Goal: Task Accomplishment & Management: Complete application form

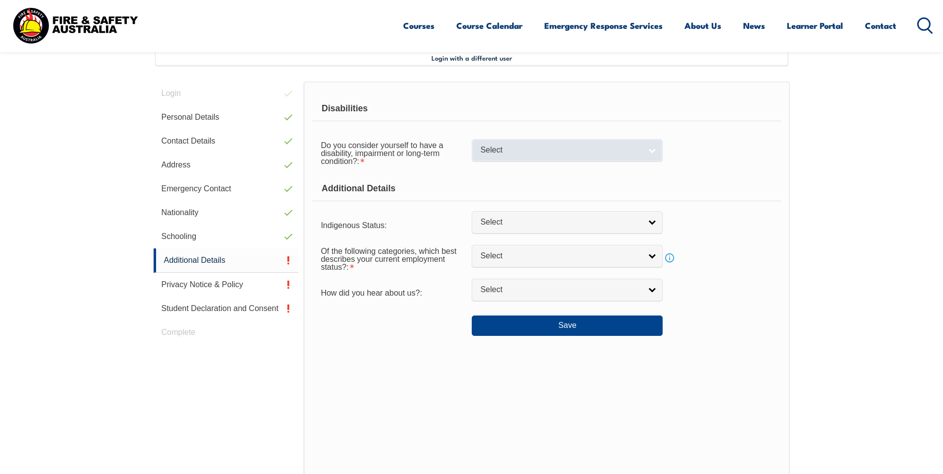
click at [659, 149] on link "Select" at bounding box center [567, 150] width 191 height 22
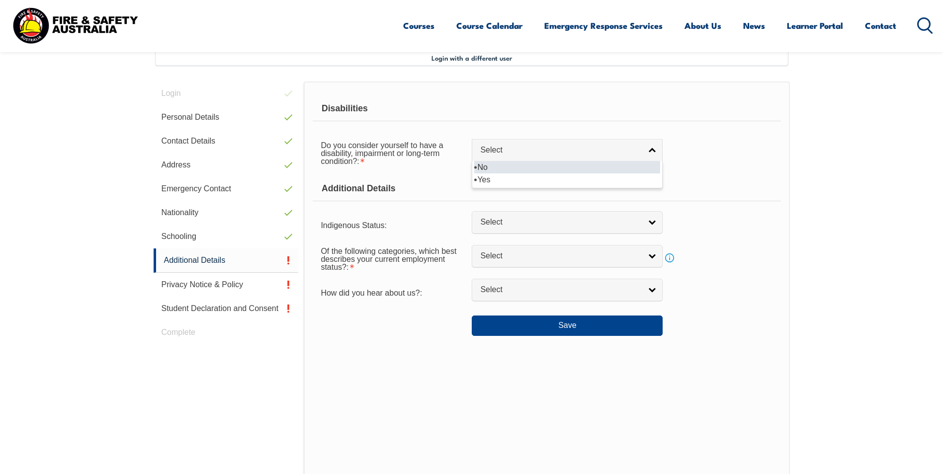
click at [530, 165] on li "No" at bounding box center [567, 167] width 186 height 12
select select "false"
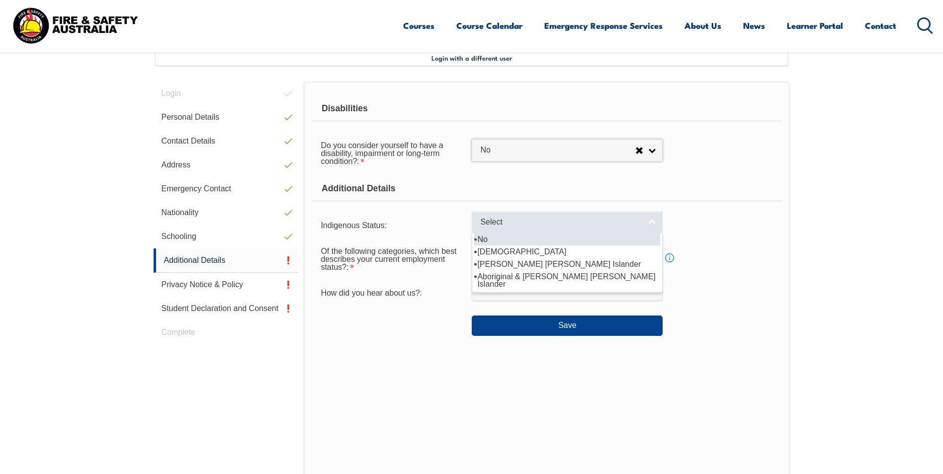
click at [532, 228] on link "Select" at bounding box center [567, 222] width 191 height 22
click at [511, 242] on li "No" at bounding box center [567, 239] width 186 height 12
select select "4"
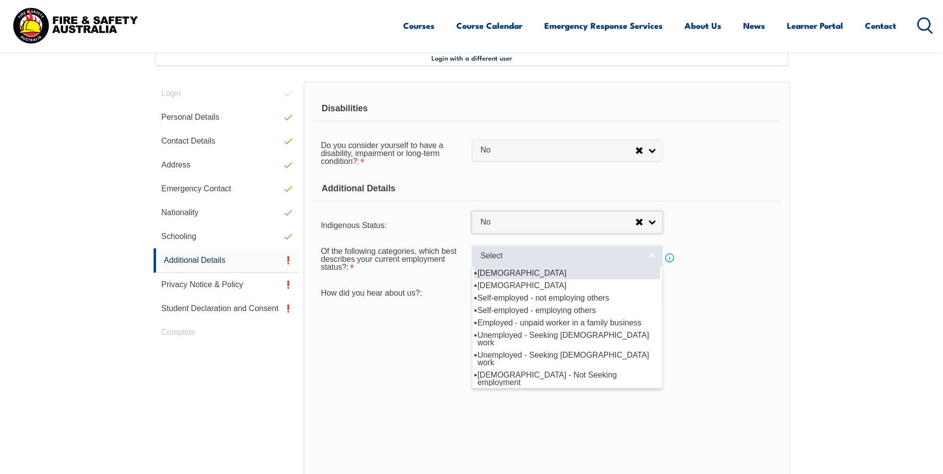
click at [514, 260] on span "Select" at bounding box center [560, 256] width 161 height 10
click at [514, 277] on li "Full-time employee" at bounding box center [567, 273] width 186 height 12
select select "1"
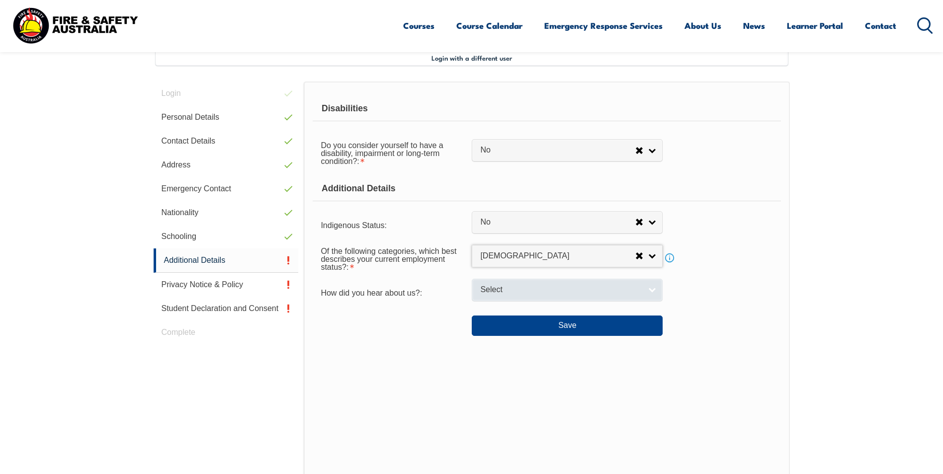
click at [509, 291] on span "Select" at bounding box center [560, 290] width 161 height 10
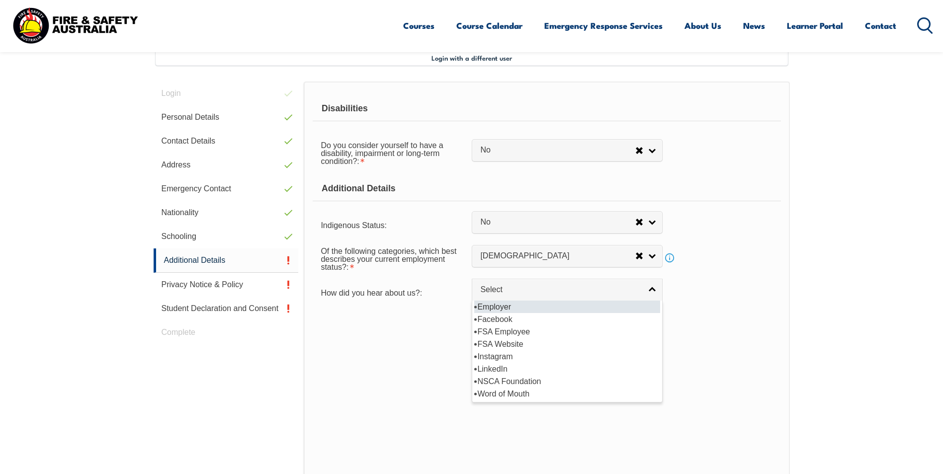
click at [504, 306] on li "Employer" at bounding box center [567, 307] width 186 height 12
select select "8019"
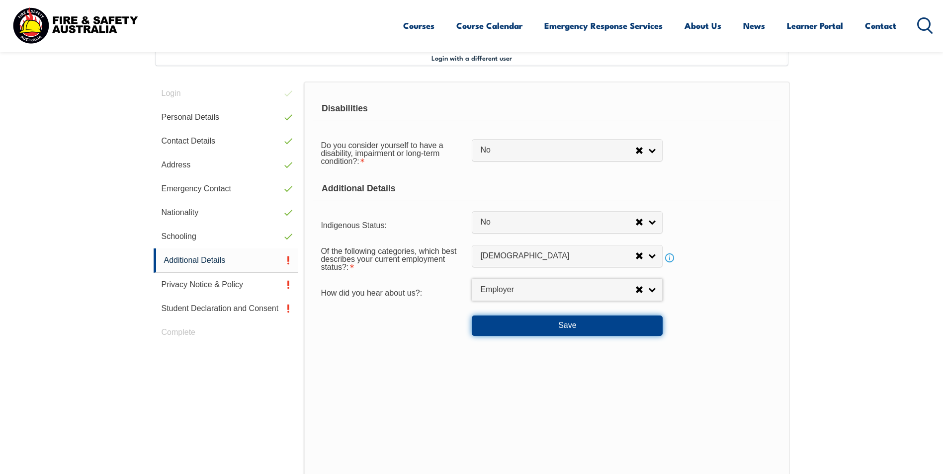
click at [593, 329] on button "Save" at bounding box center [567, 326] width 191 height 20
click at [670, 259] on link "Info" at bounding box center [669, 258] width 14 height 14
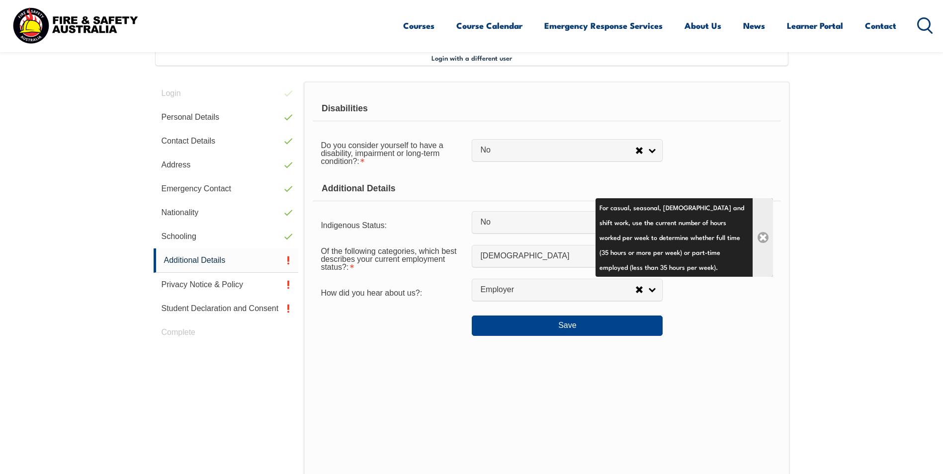
click at [760, 235] on link "Close" at bounding box center [762, 237] width 20 height 79
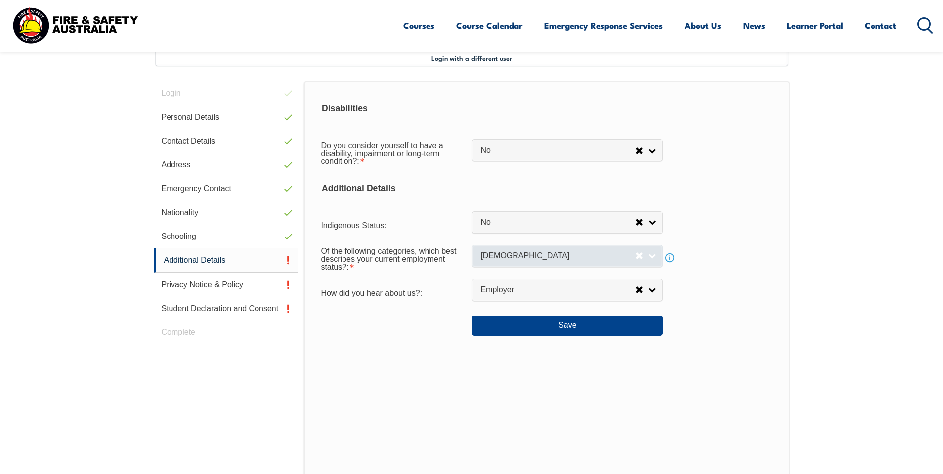
click at [577, 260] on span "Full-time employee" at bounding box center [557, 256] width 155 height 10
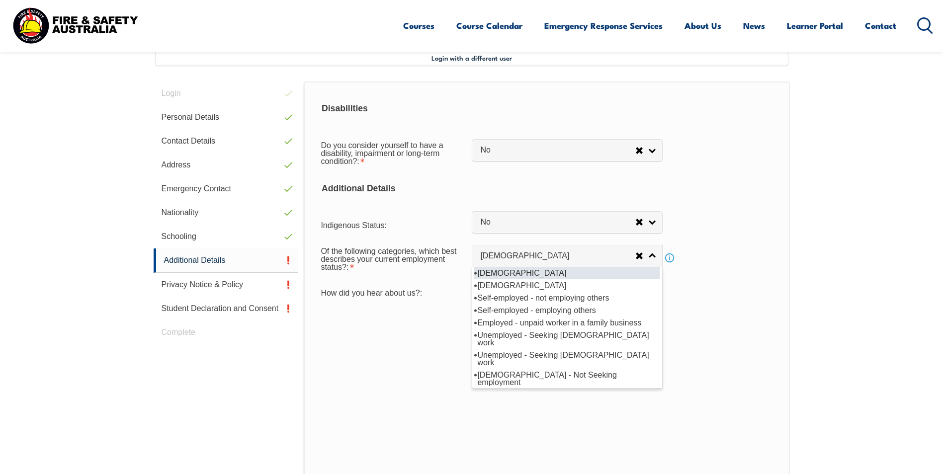
click at [505, 275] on li "Full-time employee" at bounding box center [567, 273] width 186 height 12
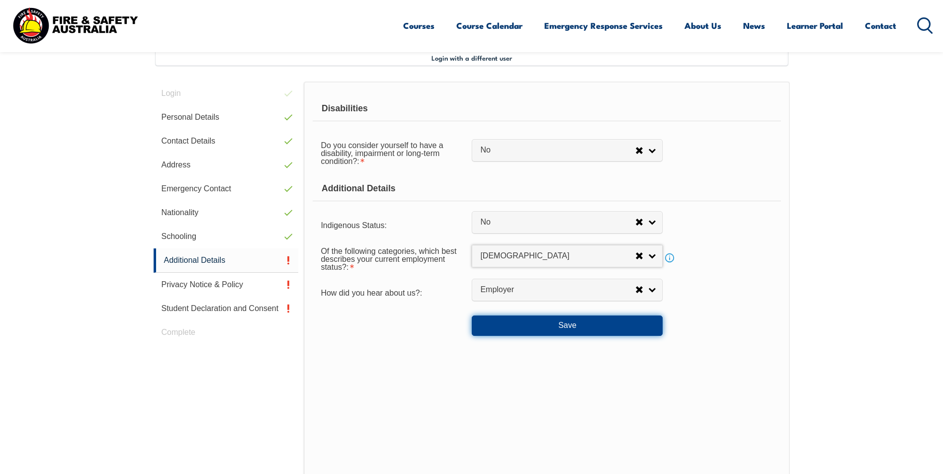
click at [570, 331] on button "Save" at bounding box center [567, 326] width 191 height 20
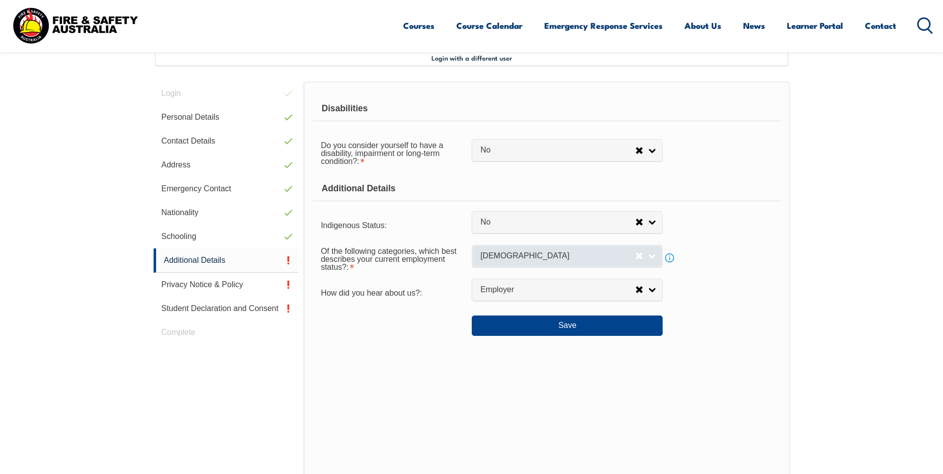
click at [652, 256] on link "Full-time employee" at bounding box center [567, 256] width 191 height 22
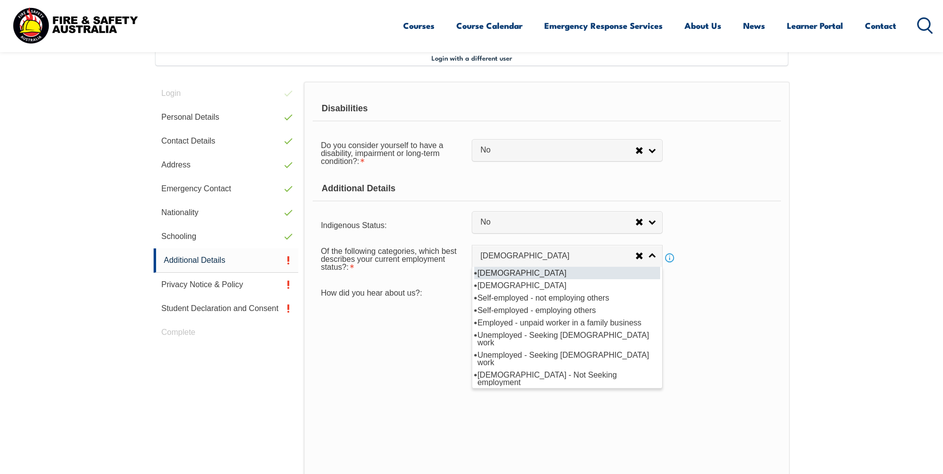
click at [512, 273] on li "Full-time employee" at bounding box center [567, 273] width 186 height 12
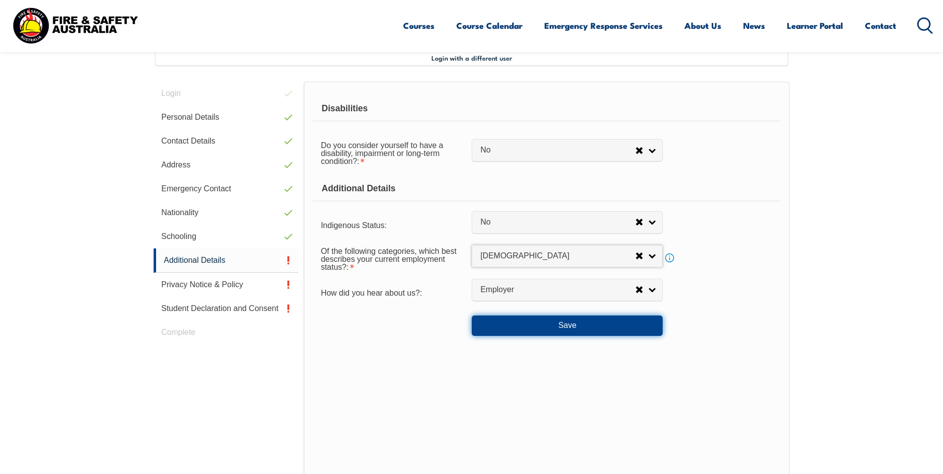
click at [569, 327] on button "Save" at bounding box center [567, 326] width 191 height 20
click at [671, 258] on link "Info" at bounding box center [669, 258] width 14 height 14
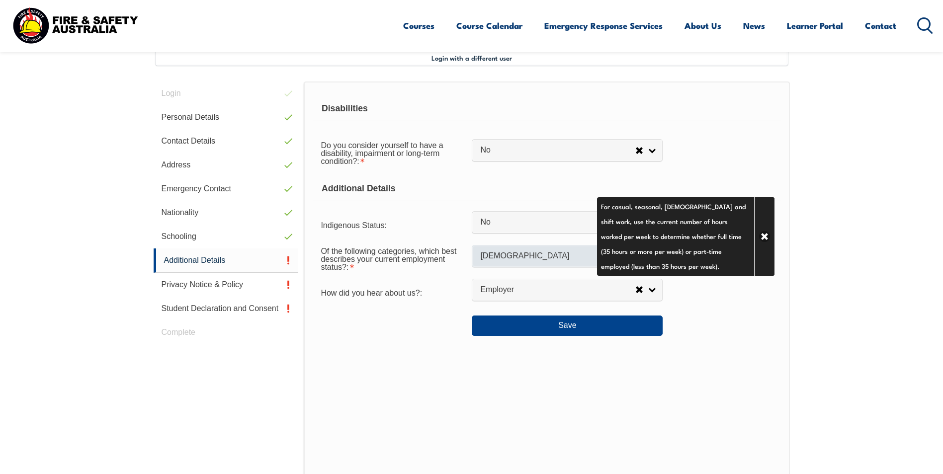
click at [531, 264] on link "Full-time employee" at bounding box center [567, 256] width 191 height 22
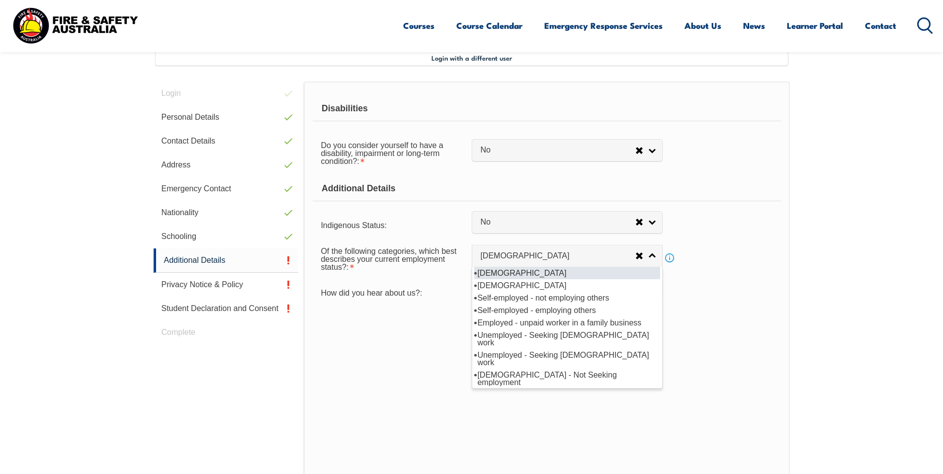
click at [532, 272] on li "Full-time employee" at bounding box center [567, 273] width 186 height 12
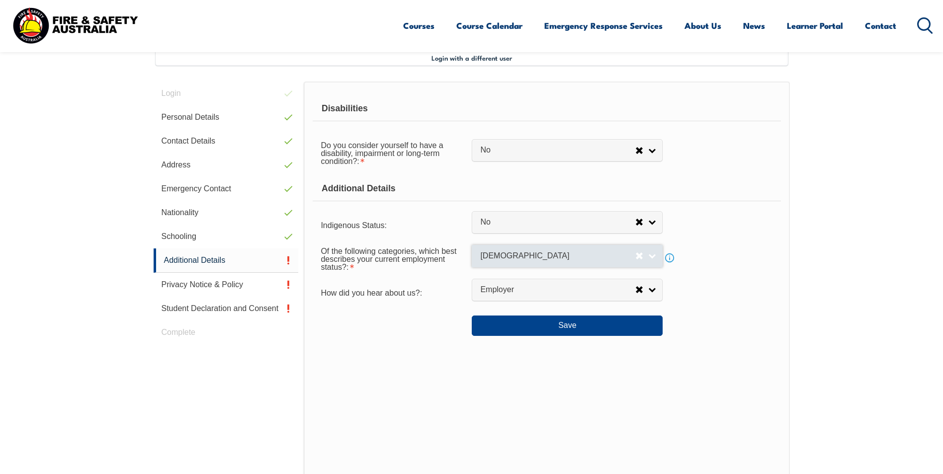
click at [655, 257] on link "Full-time employee" at bounding box center [567, 256] width 191 height 22
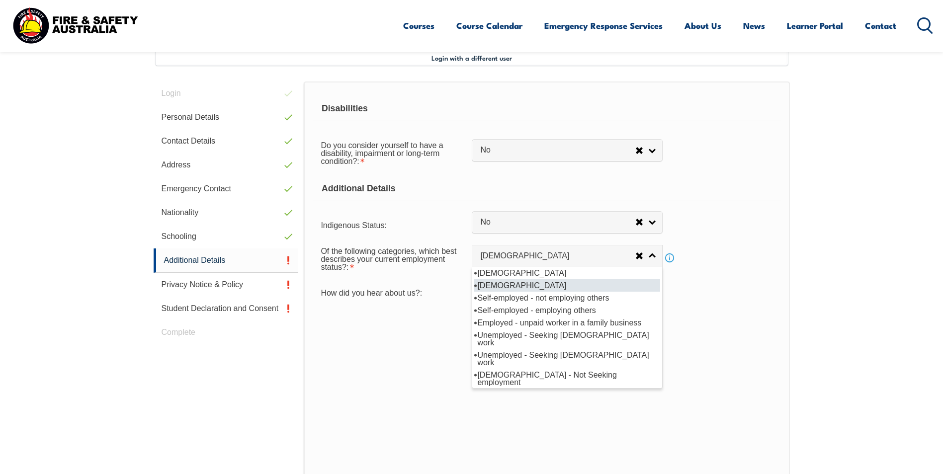
click at [534, 282] on li "Part-time employee" at bounding box center [567, 285] width 186 height 12
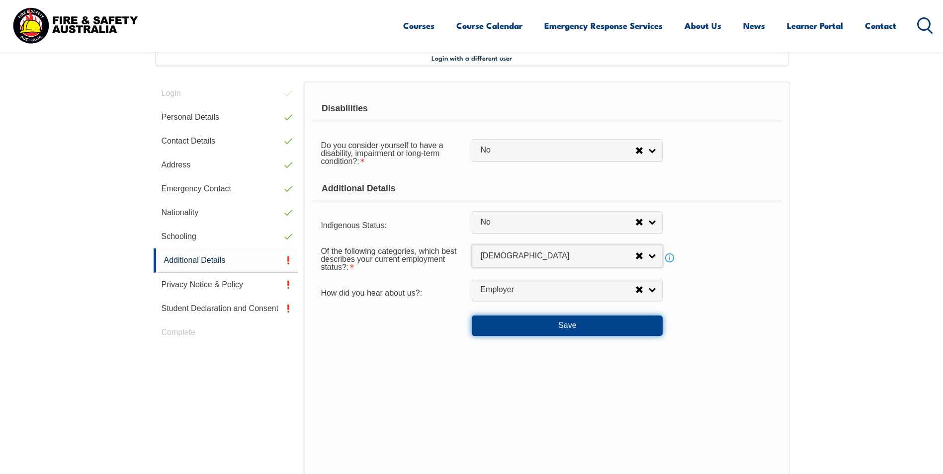
click at [568, 328] on button "Save" at bounding box center [567, 326] width 191 height 20
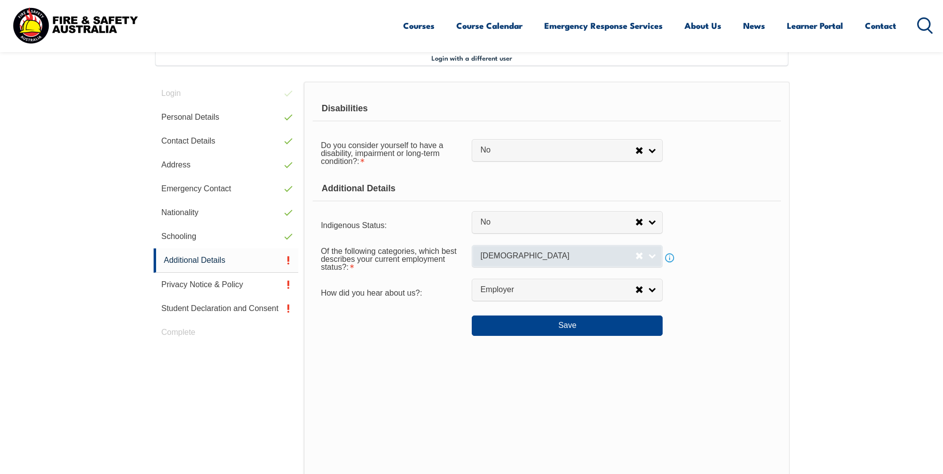
click at [561, 257] on span "Part-time employee" at bounding box center [557, 256] width 155 height 10
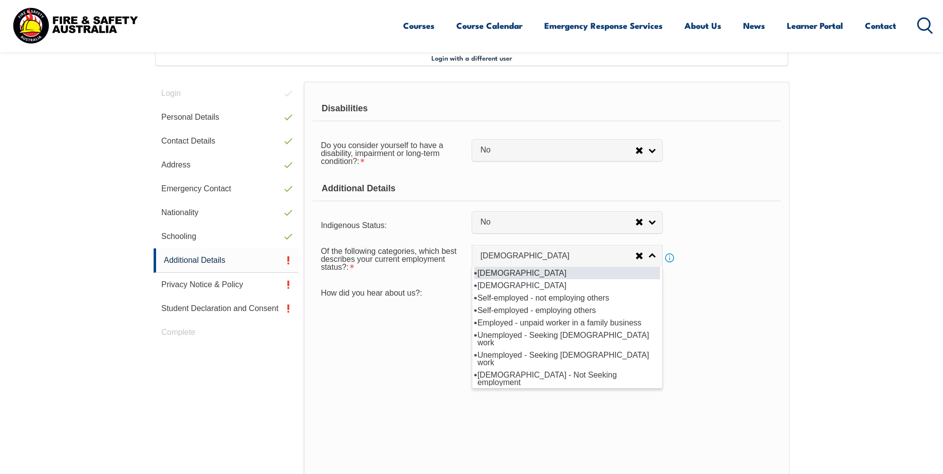
click at [527, 270] on li "Full-time employee" at bounding box center [567, 273] width 186 height 12
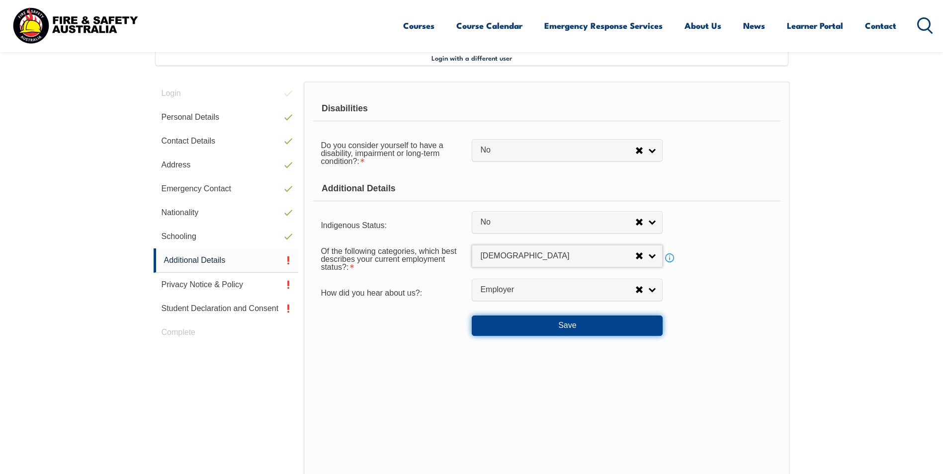
click at [560, 327] on button "Save" at bounding box center [567, 326] width 191 height 20
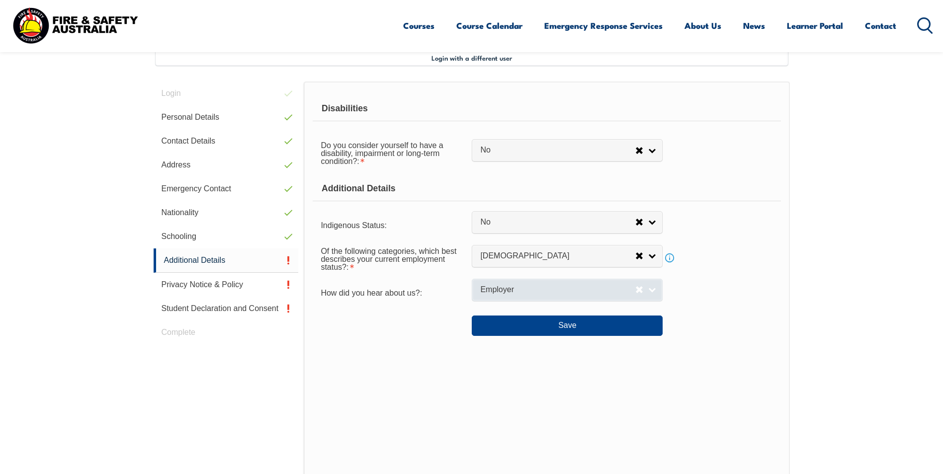
click at [655, 288] on link "Employer" at bounding box center [567, 290] width 191 height 22
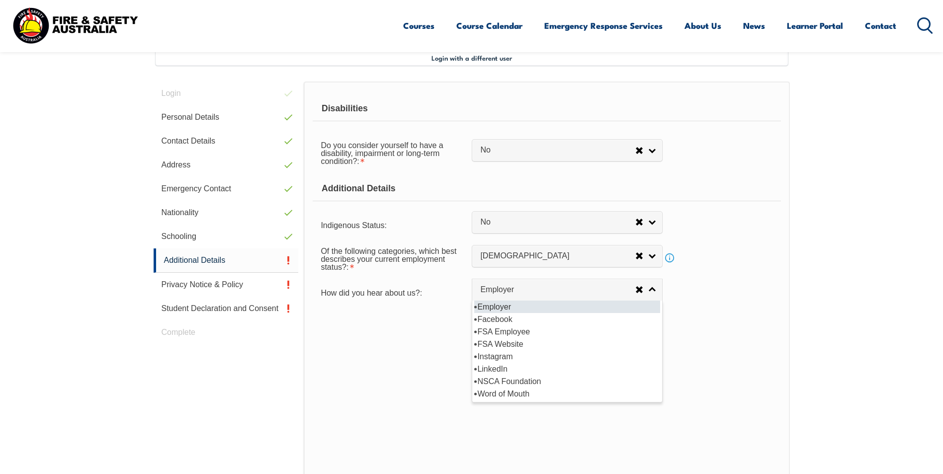
click at [514, 307] on li "Employer" at bounding box center [567, 307] width 186 height 12
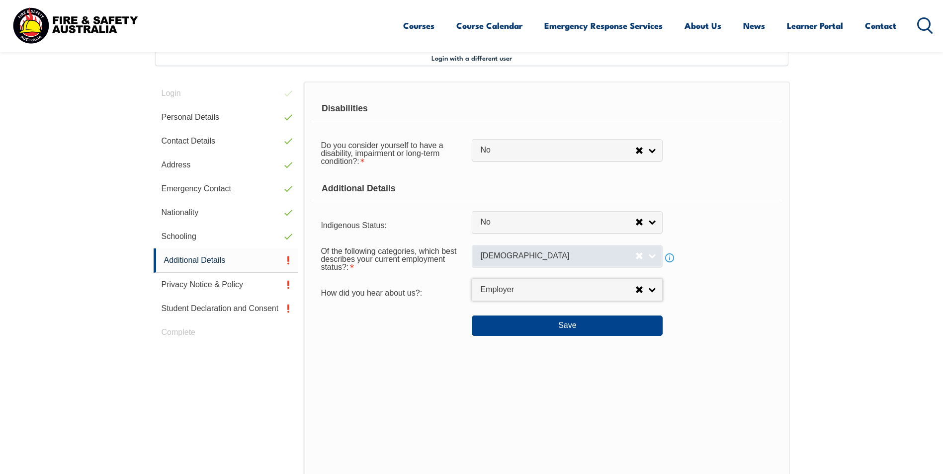
click at [560, 260] on span "Full-time employee" at bounding box center [557, 256] width 155 height 10
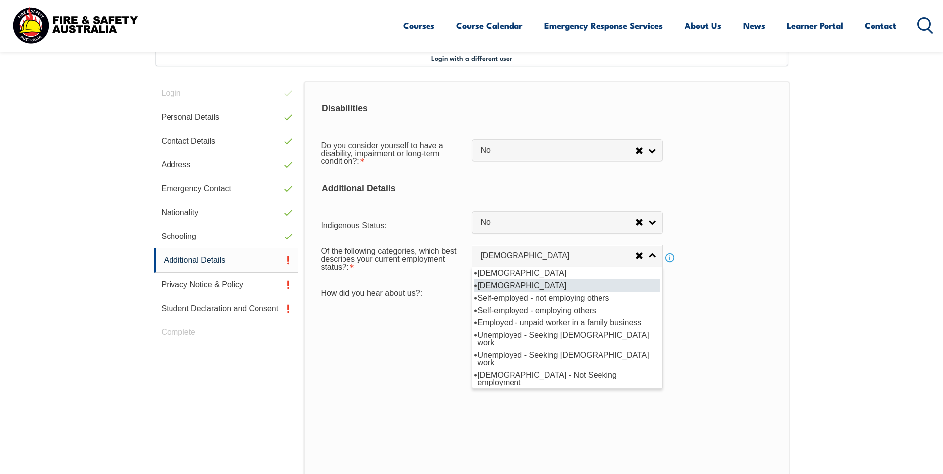
click at [539, 286] on li "Part-time employee" at bounding box center [567, 285] width 186 height 12
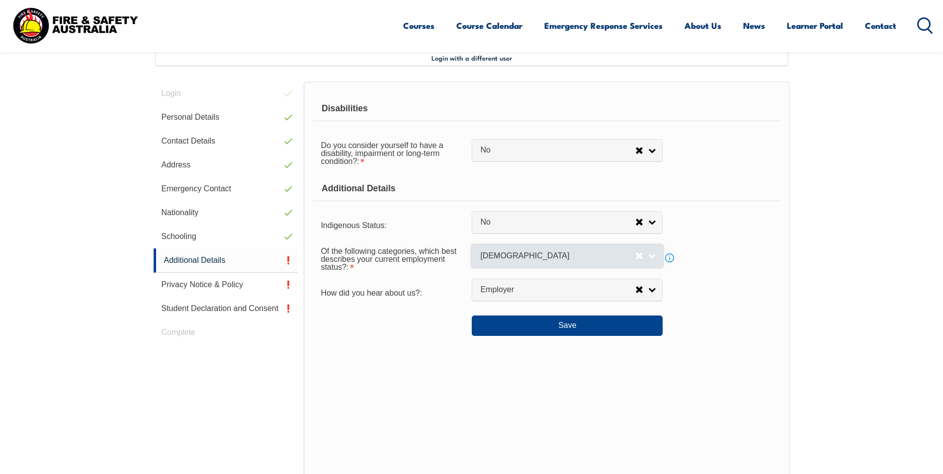
click at [654, 257] on link "Part-time employee" at bounding box center [567, 256] width 191 height 22
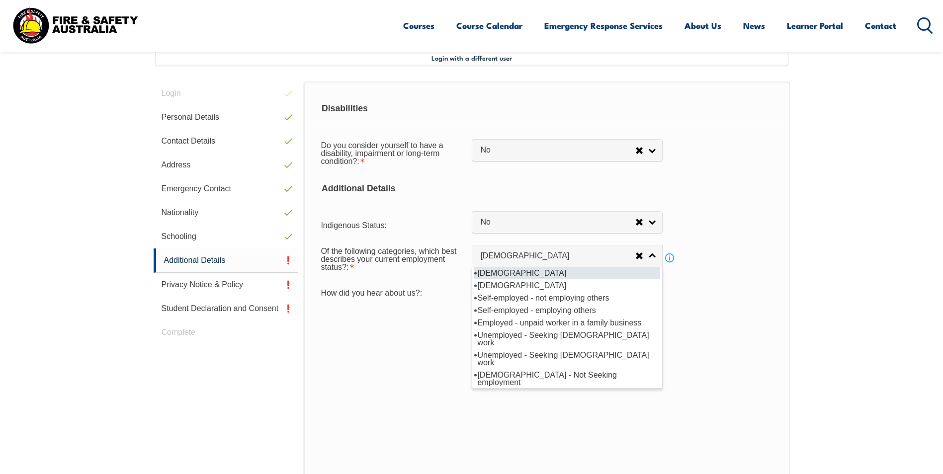
click at [523, 275] on li "Full-time employee" at bounding box center [567, 273] width 186 height 12
select select "1"
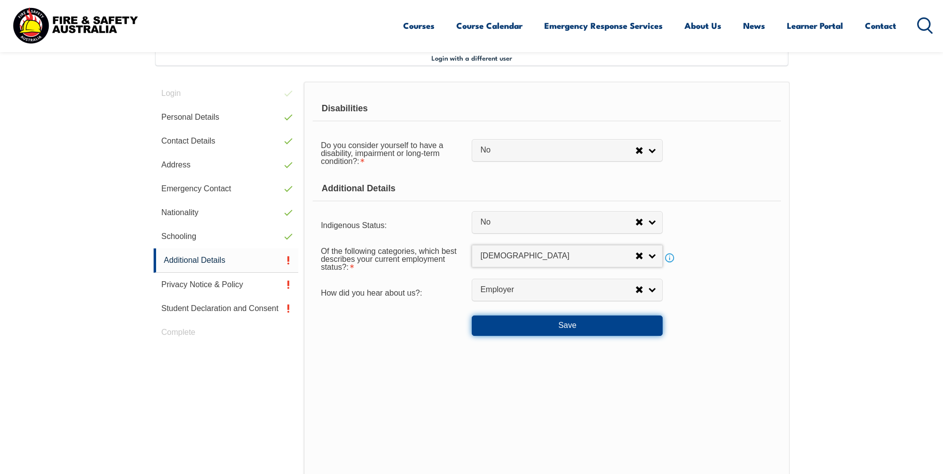
click at [559, 324] on button "Save" at bounding box center [567, 326] width 191 height 20
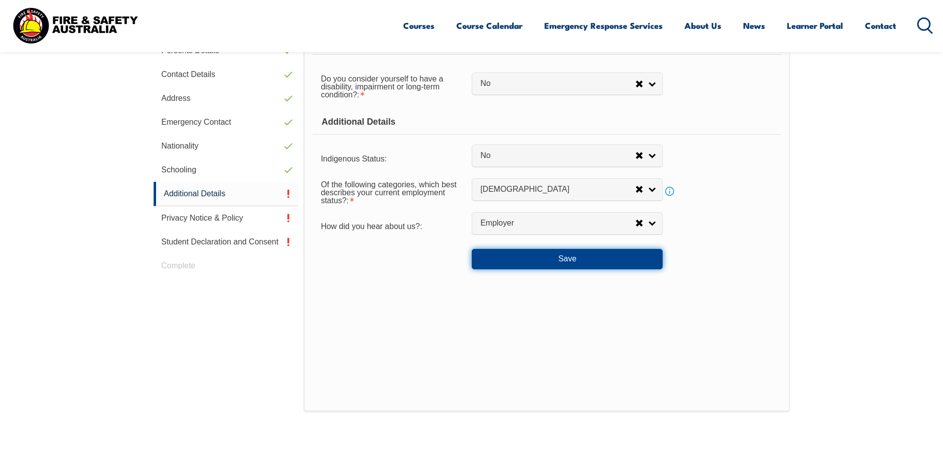
scroll to position [321, 0]
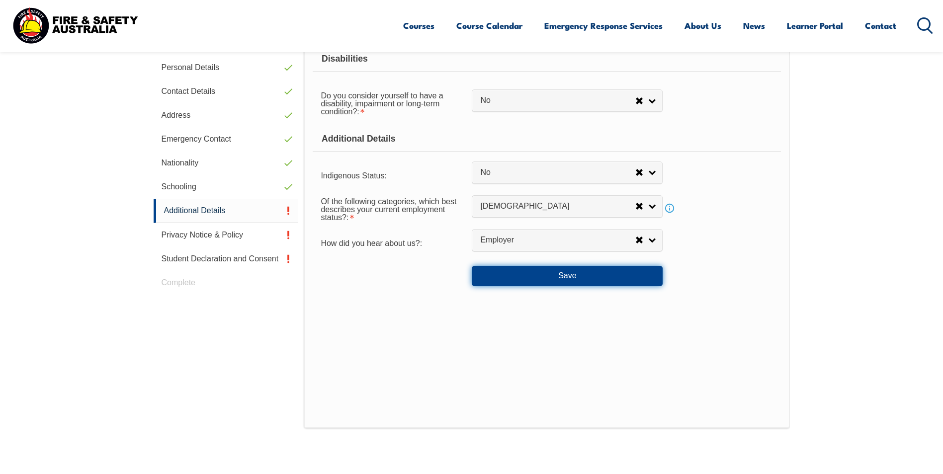
click at [560, 282] on button "Save" at bounding box center [567, 276] width 191 height 20
click at [565, 275] on button "Save" at bounding box center [567, 276] width 191 height 20
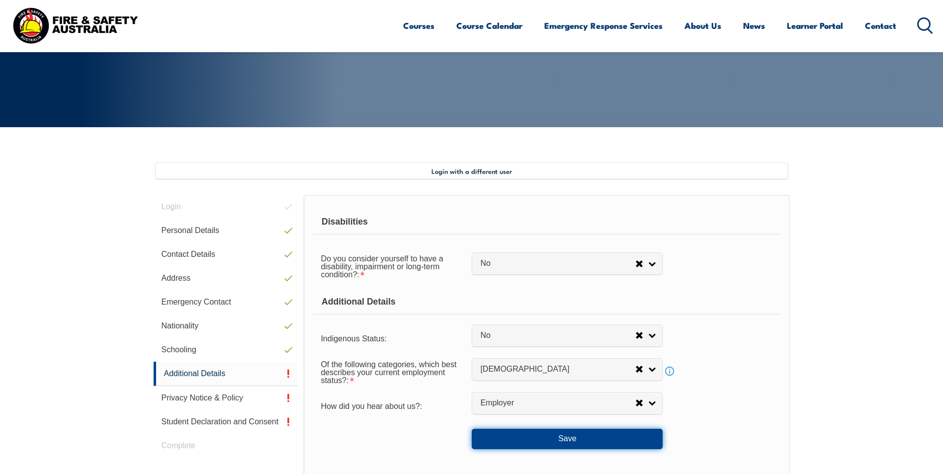
scroll to position [171, 0]
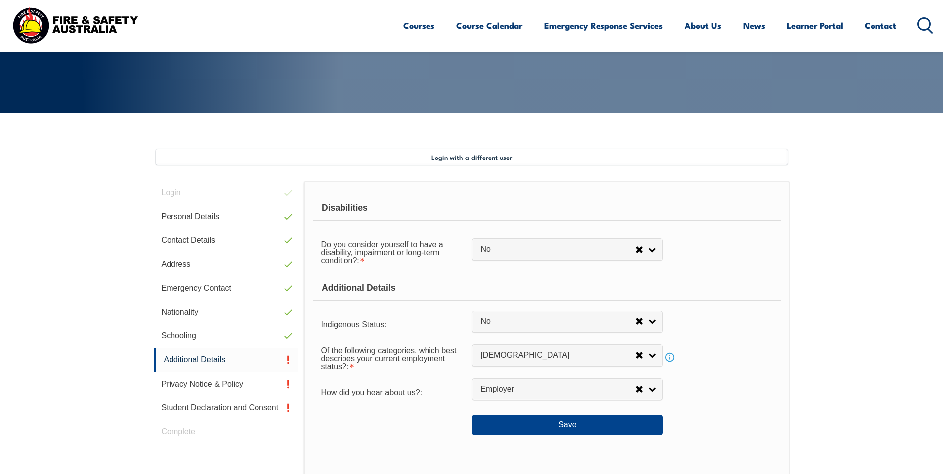
click at [732, 245] on div "Do you consider yourself to have a disability, impairment or long-term conditio…" at bounding box center [547, 252] width 468 height 36
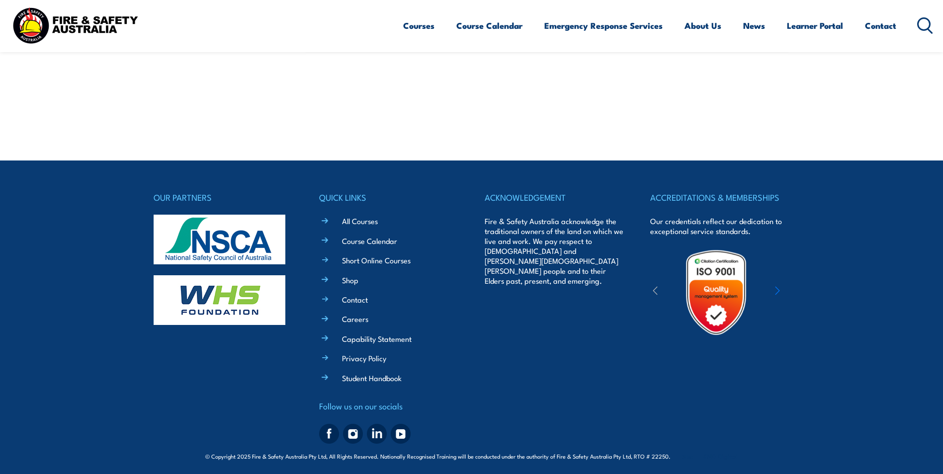
scroll to position [701, 0]
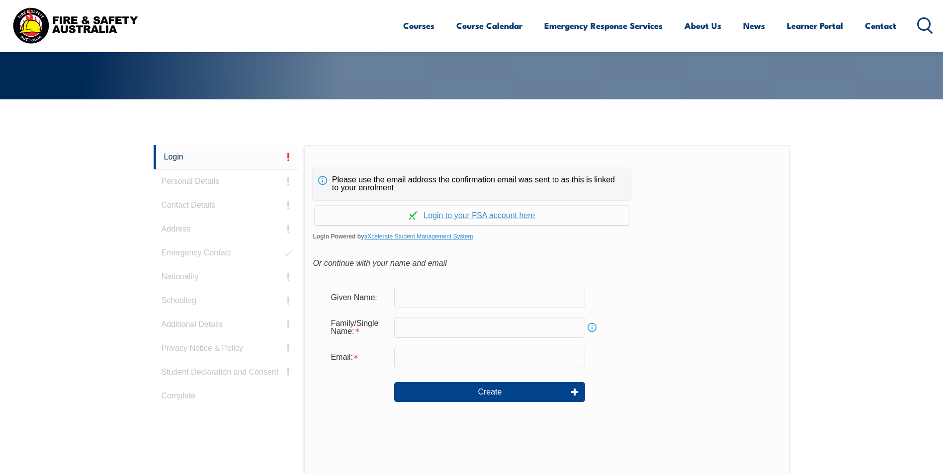
scroll to position [181, 0]
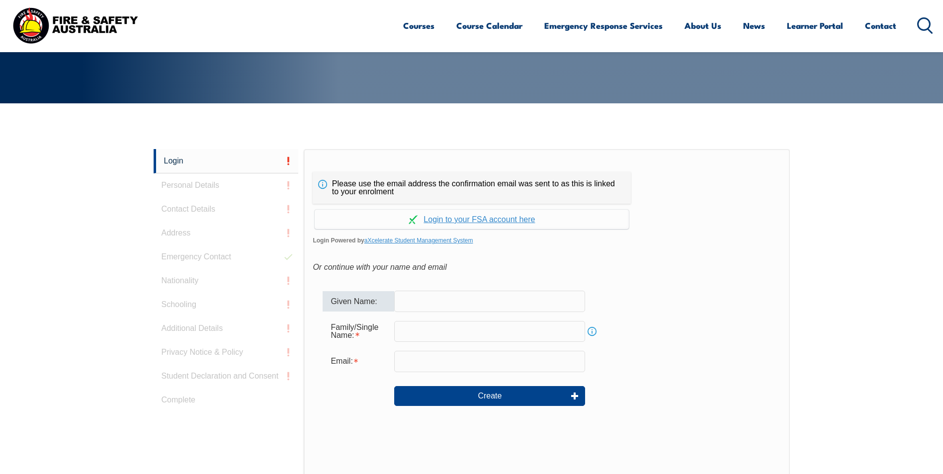
click at [478, 305] on input "text" at bounding box center [489, 301] width 191 height 21
type input "[PERSON_NAME]"
type input "[EMAIL_ADDRESS][DOMAIN_NAME]"
click at [497, 364] on input "[EMAIL_ADDRESS][DOMAIN_NAME]" at bounding box center [489, 361] width 191 height 21
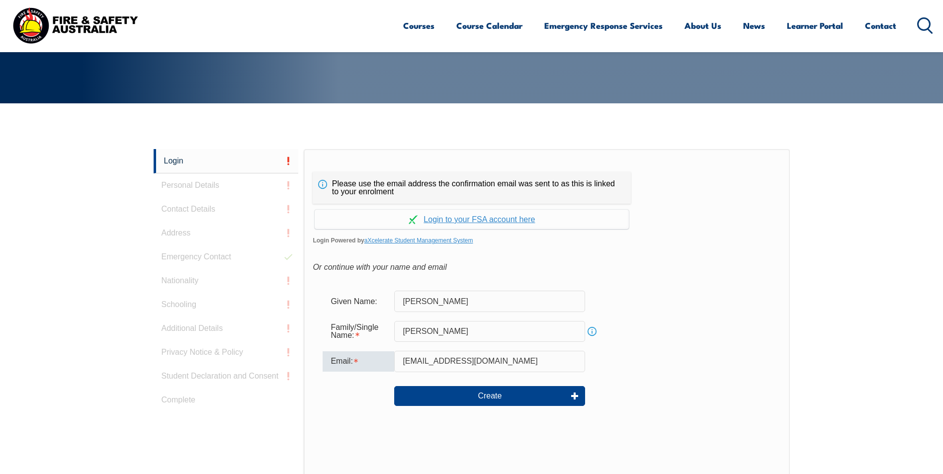
drag, startPoint x: 499, startPoint y: 361, endPoint x: 362, endPoint y: 372, distance: 137.1
click at [362, 372] on div "Email: jillbyfreeman@gmail.com" at bounding box center [547, 361] width 448 height 21
click at [645, 261] on div "Or continue with your name and email" at bounding box center [547, 267] width 468 height 15
click at [476, 217] on link "Continue with aXcelerate" at bounding box center [472, 219] width 314 height 19
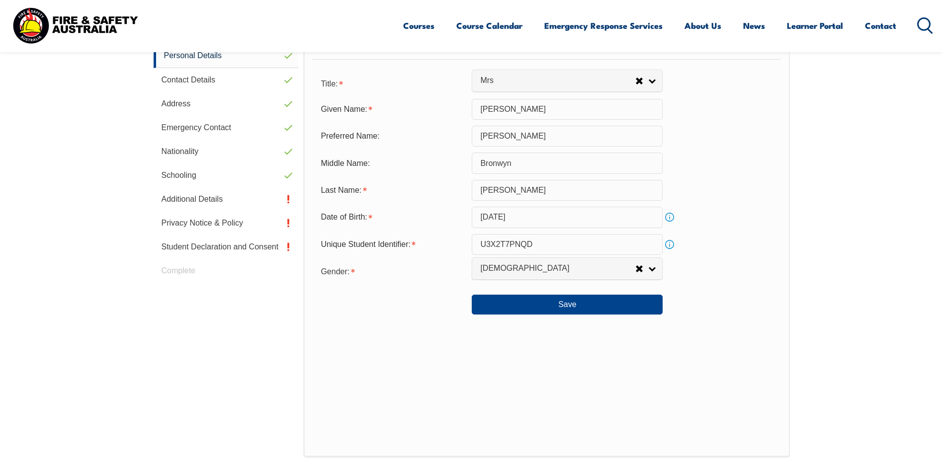
scroll to position [310, 0]
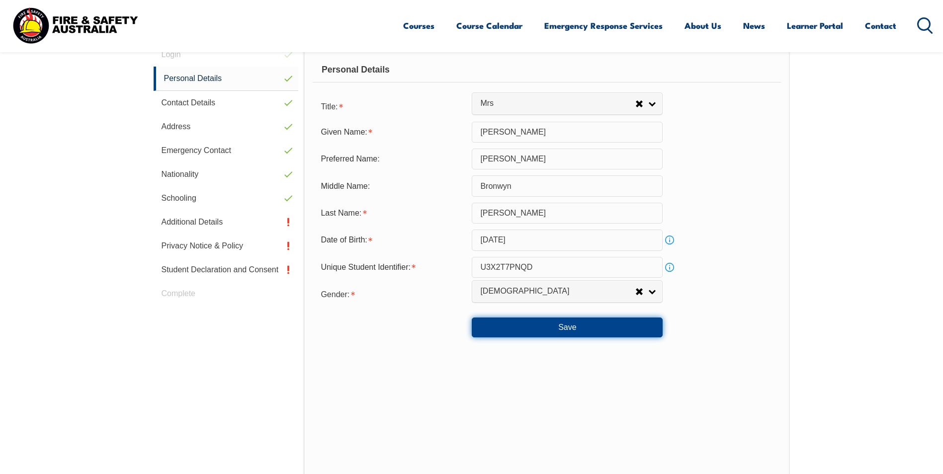
click at [559, 328] on button "Save" at bounding box center [567, 328] width 191 height 20
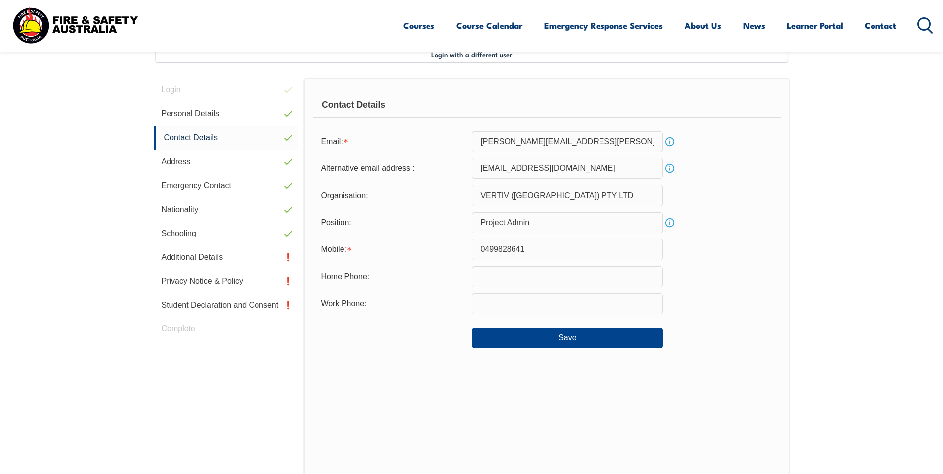
scroll to position [271, 0]
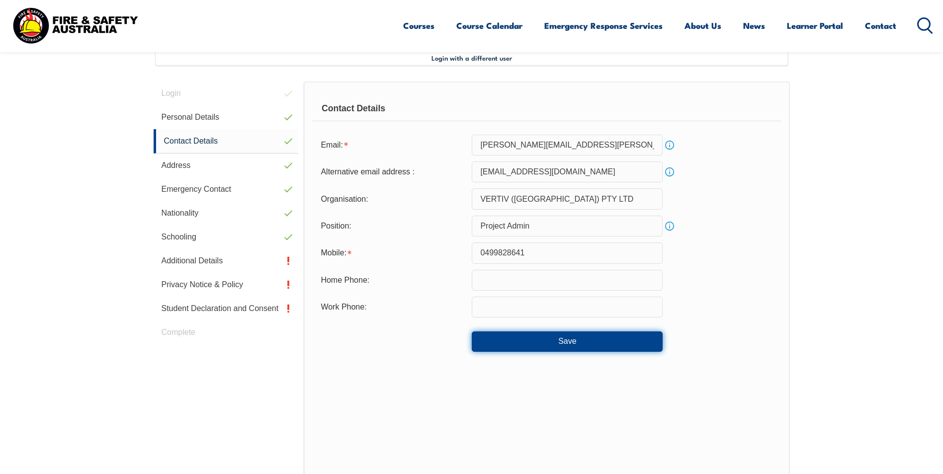
click at [557, 345] on button "Save" at bounding box center [567, 341] width 191 height 20
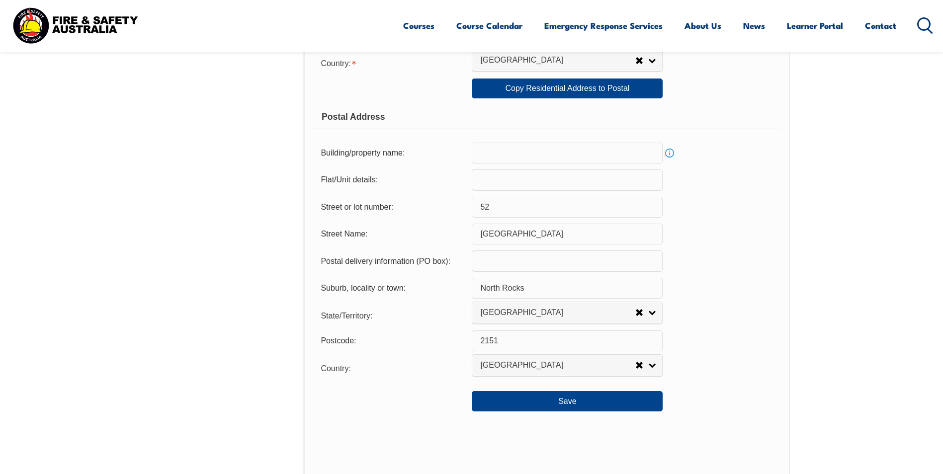
scroll to position [619, 0]
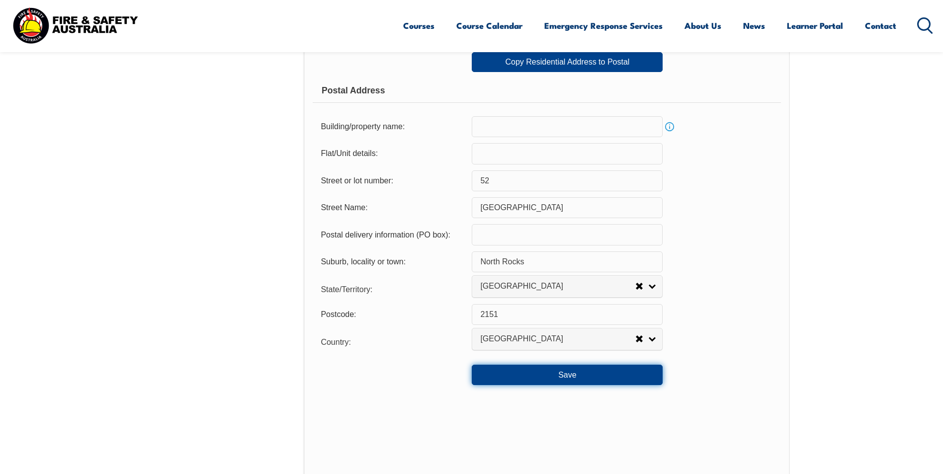
click at [555, 378] on button "Save" at bounding box center [567, 375] width 191 height 20
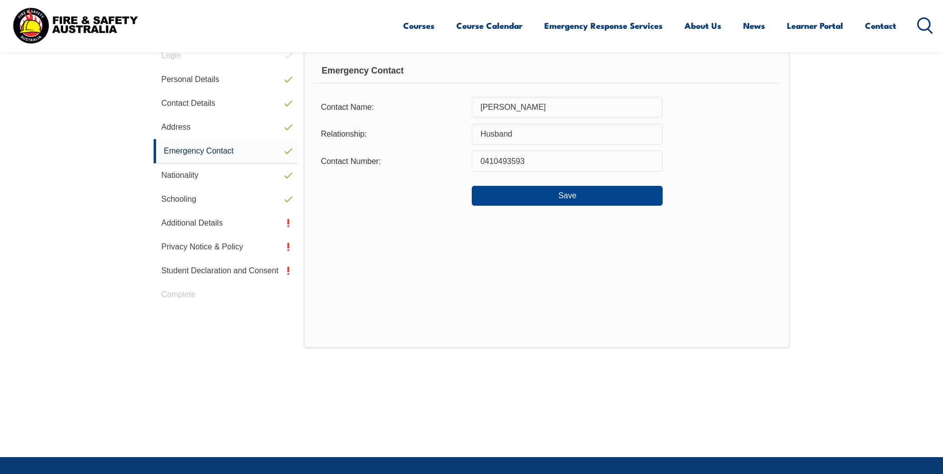
scroll to position [271, 0]
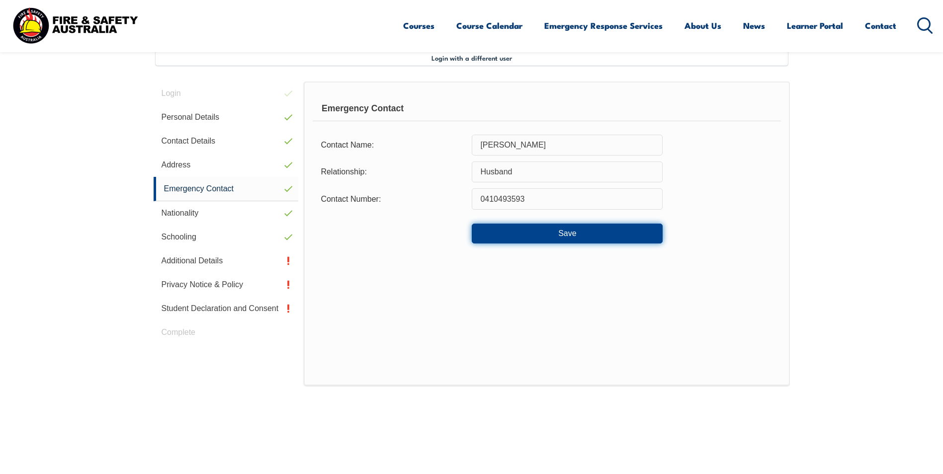
click at [563, 235] on button "Save" at bounding box center [567, 234] width 191 height 20
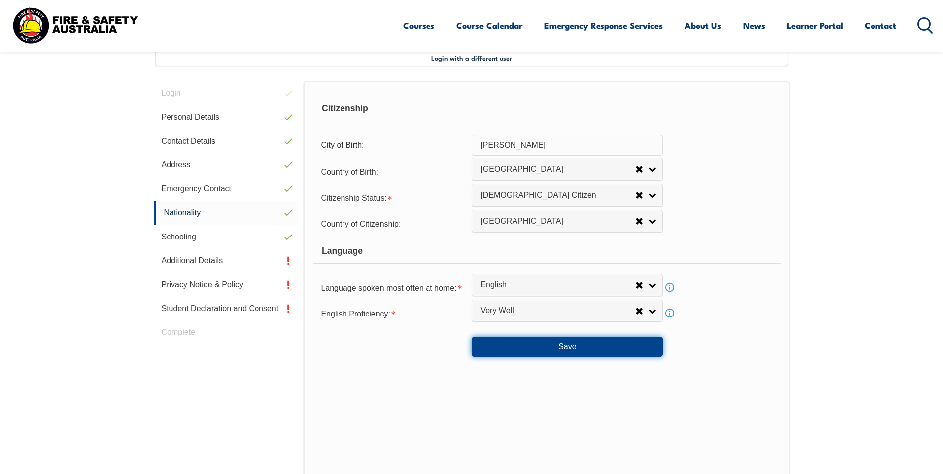
click at [569, 347] on button "Save" at bounding box center [567, 347] width 191 height 20
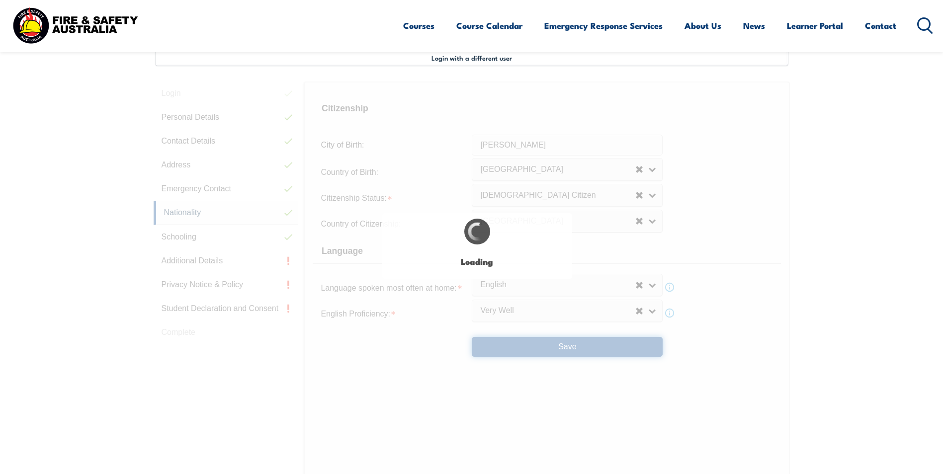
select select "false"
select select "true"
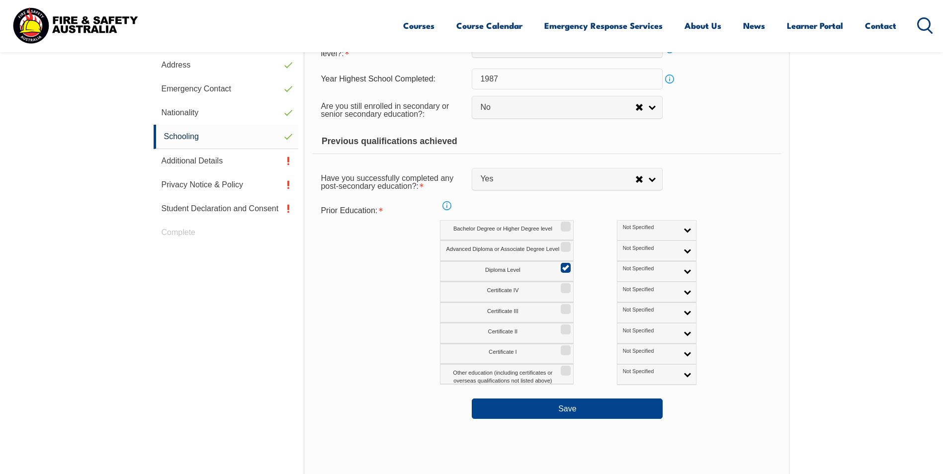
scroll to position [370, 0]
click at [565, 411] on button "Save" at bounding box center [567, 409] width 191 height 20
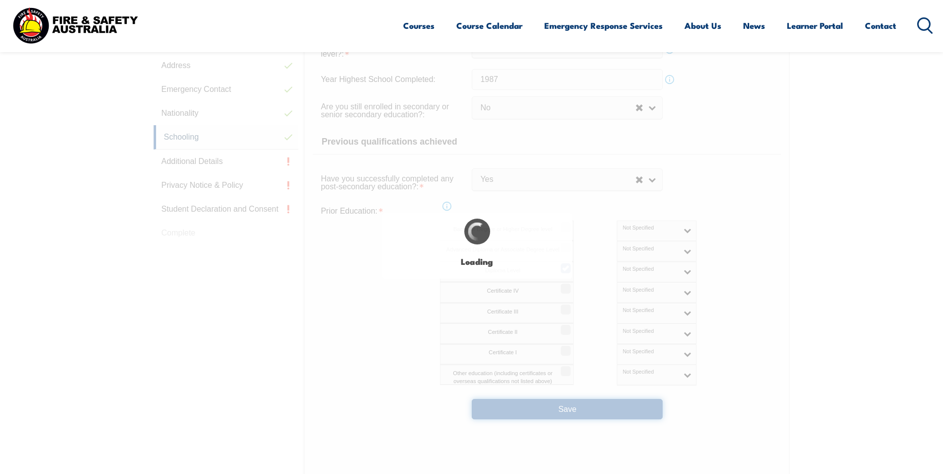
select select "false"
select select "true"
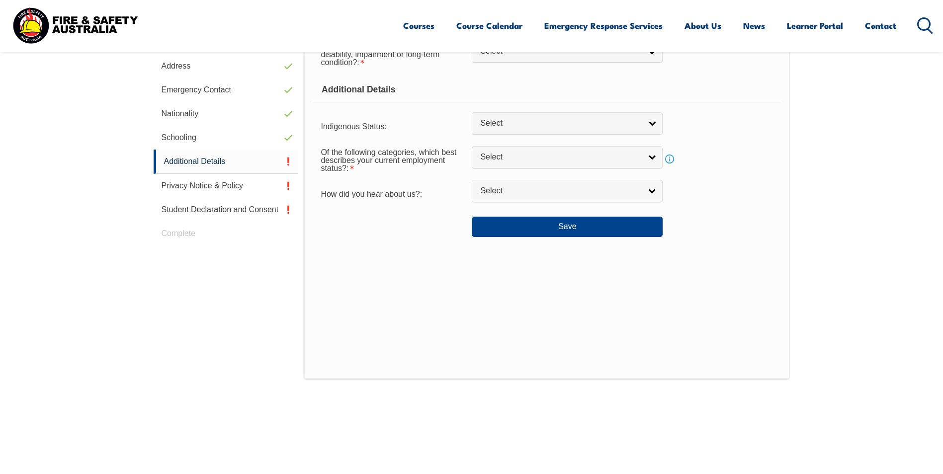
scroll to position [271, 0]
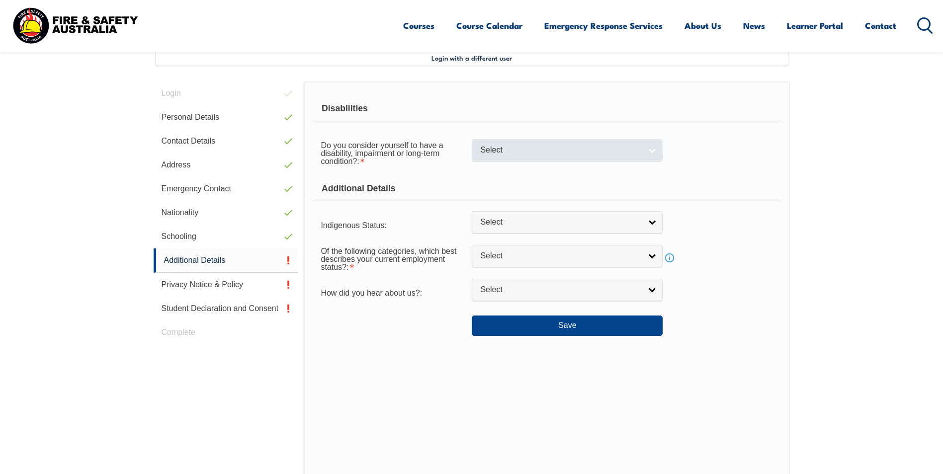
click at [652, 150] on link "Select" at bounding box center [567, 150] width 191 height 22
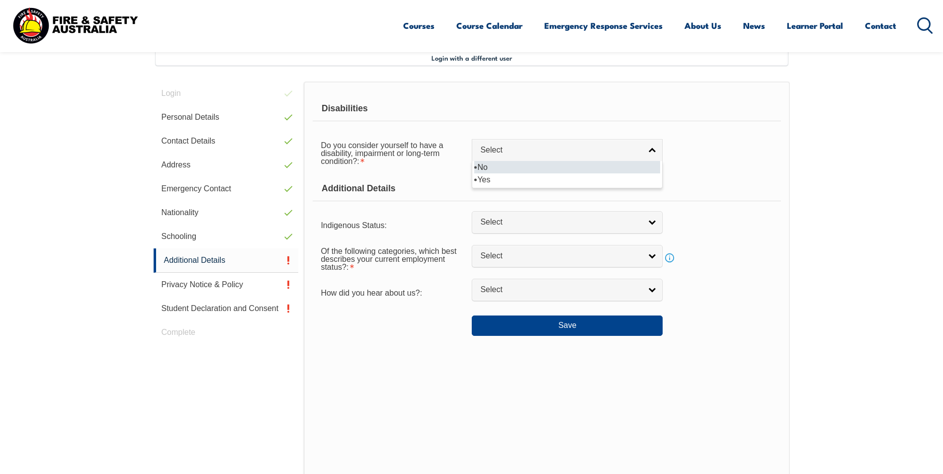
click at [522, 169] on li "No" at bounding box center [567, 167] width 186 height 12
select select "false"
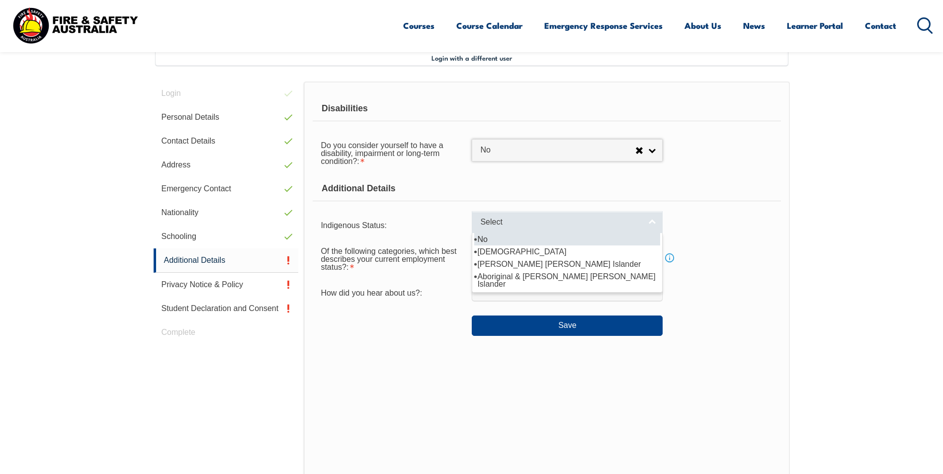
click at [546, 232] on link "Select" at bounding box center [567, 222] width 191 height 22
click at [504, 243] on li "No" at bounding box center [567, 239] width 186 height 12
select select "4"
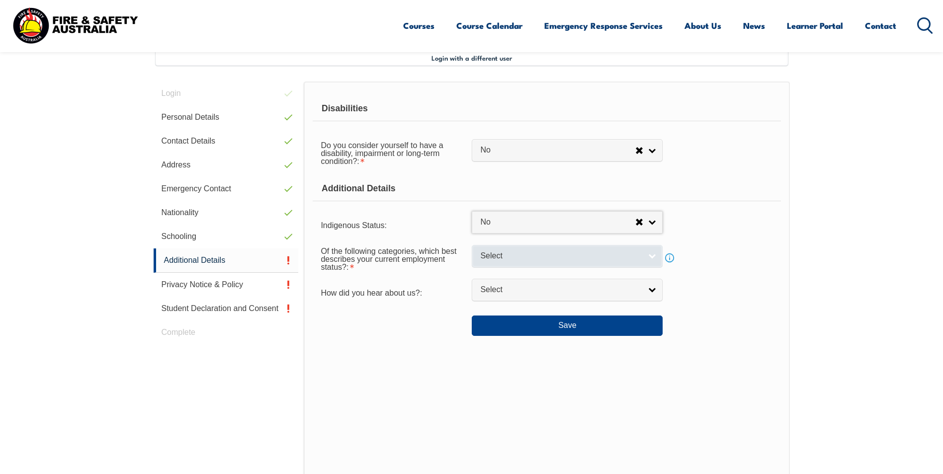
click at [510, 254] on span "Select" at bounding box center [560, 256] width 161 height 10
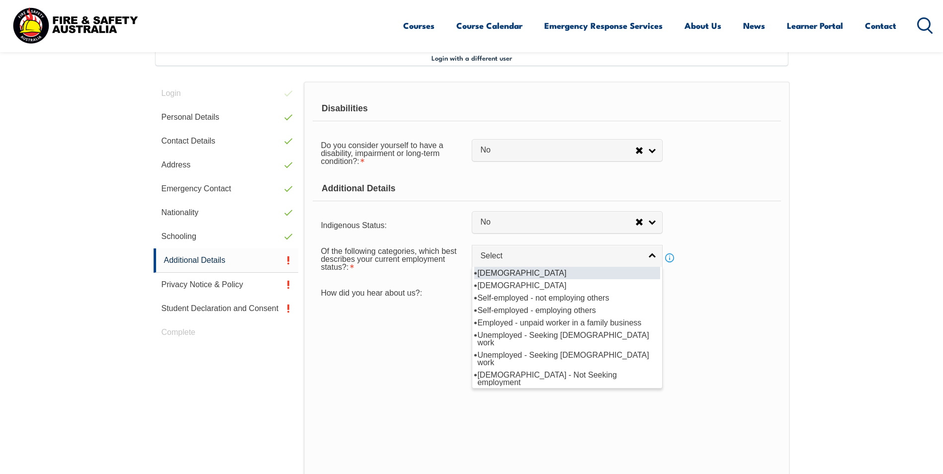
click at [511, 270] on li "Full-time employee" at bounding box center [567, 273] width 186 height 12
select select "1"
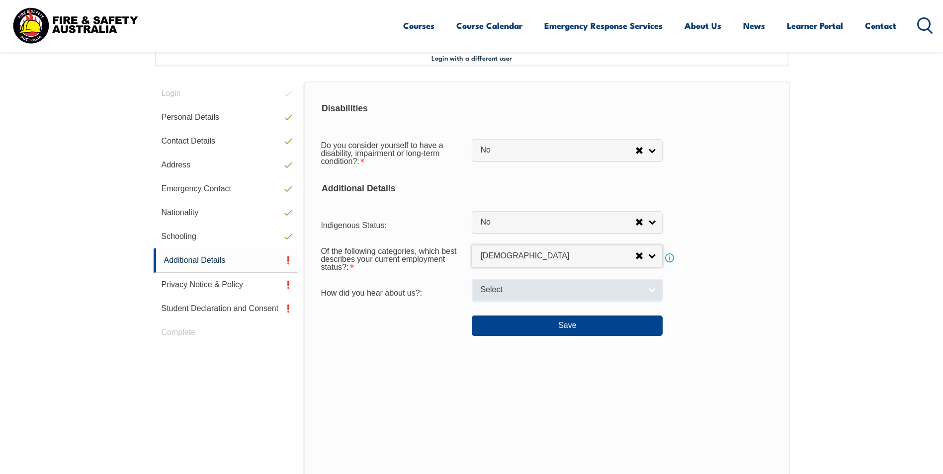
click at [513, 292] on span "Select" at bounding box center [560, 290] width 161 height 10
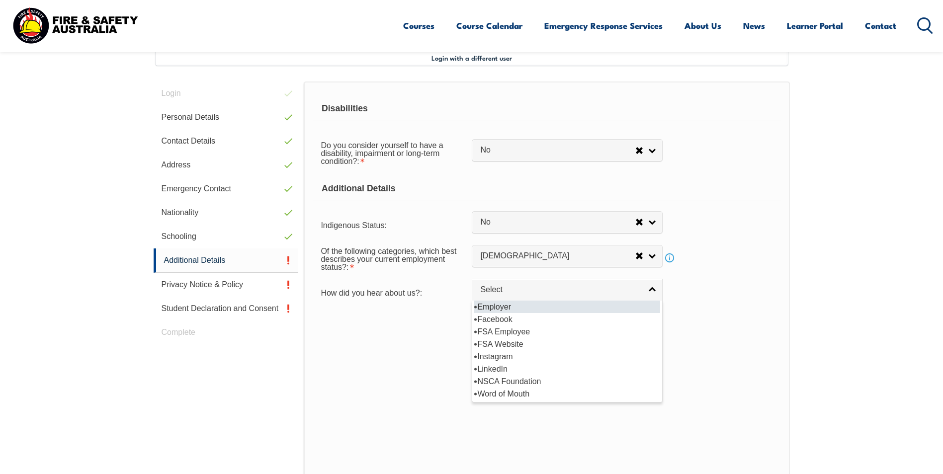
click at [506, 309] on li "Employer" at bounding box center [567, 307] width 186 height 12
select select "8019"
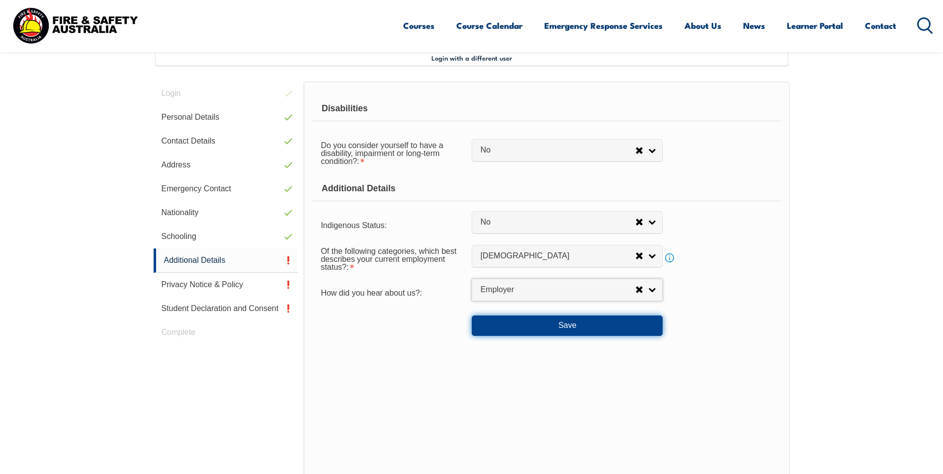
click at [560, 331] on button "Save" at bounding box center [567, 326] width 191 height 20
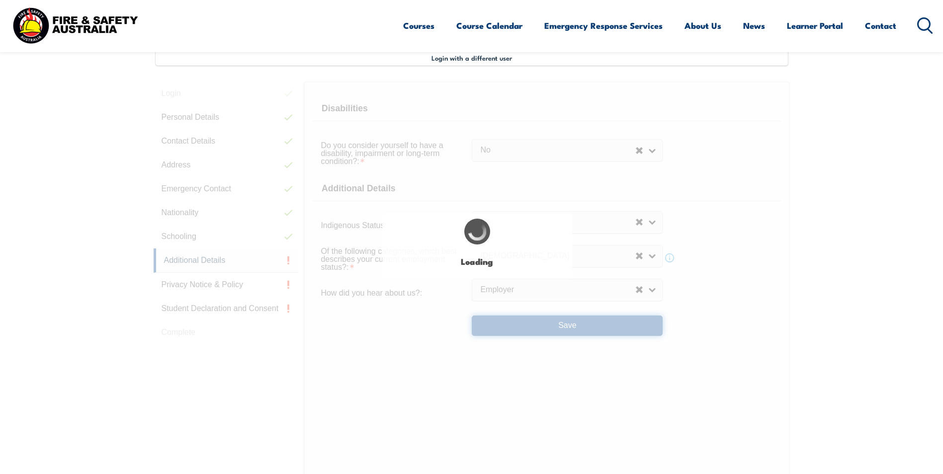
select select "false"
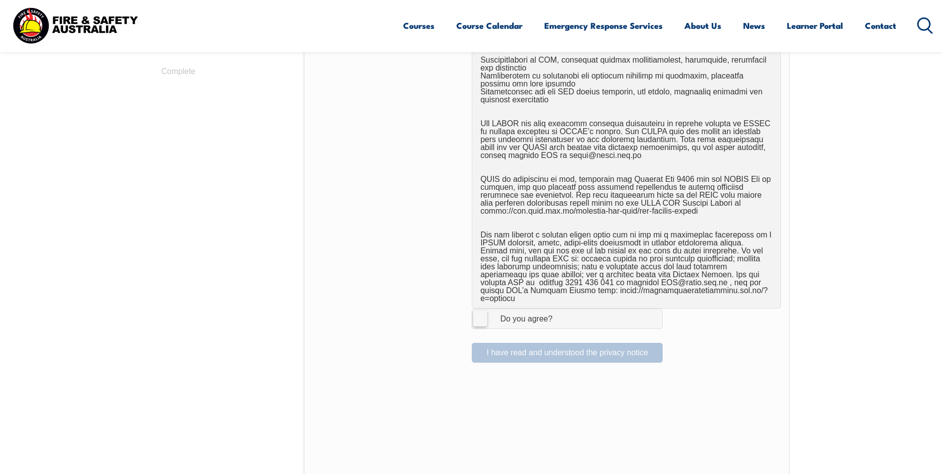
scroll to position [569, 0]
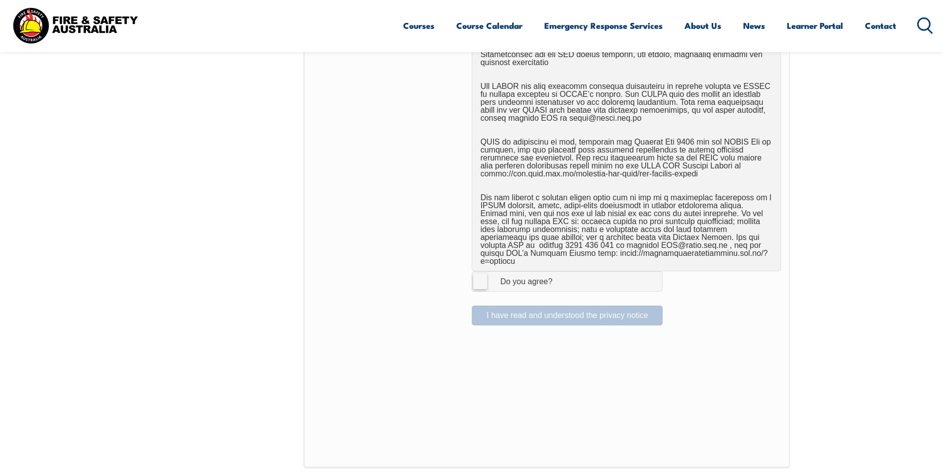
click at [480, 272] on label "I Agree Do you agree?" at bounding box center [567, 281] width 191 height 20
click at [560, 272] on input "I Agree Do you agree?" at bounding box center [568, 281] width 17 height 19
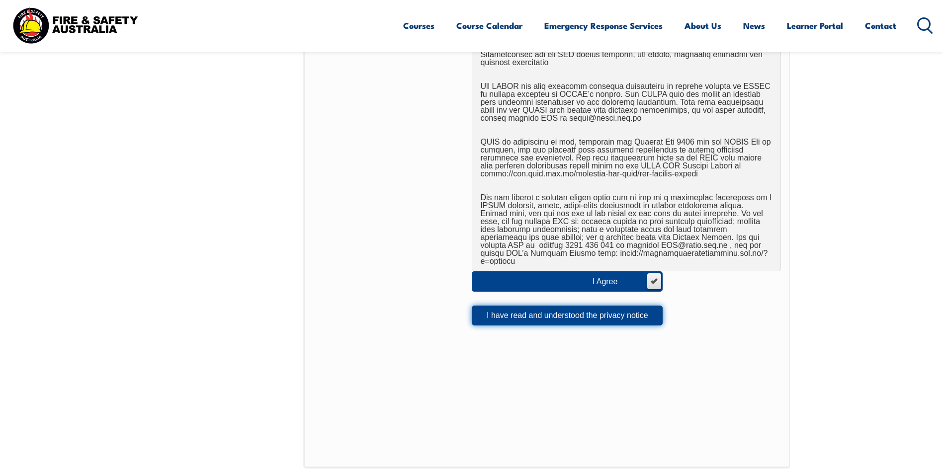
click at [513, 307] on button "I have read and understood the privacy notice" at bounding box center [567, 316] width 191 height 20
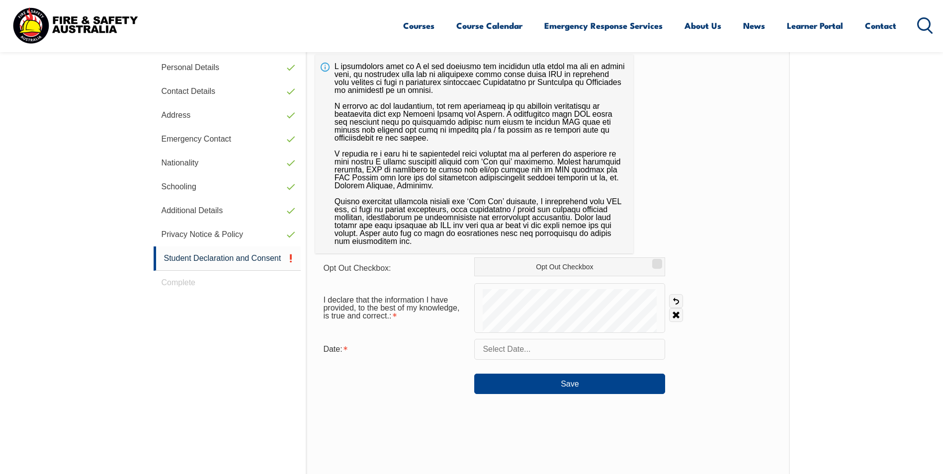
scroll to position [271, 0]
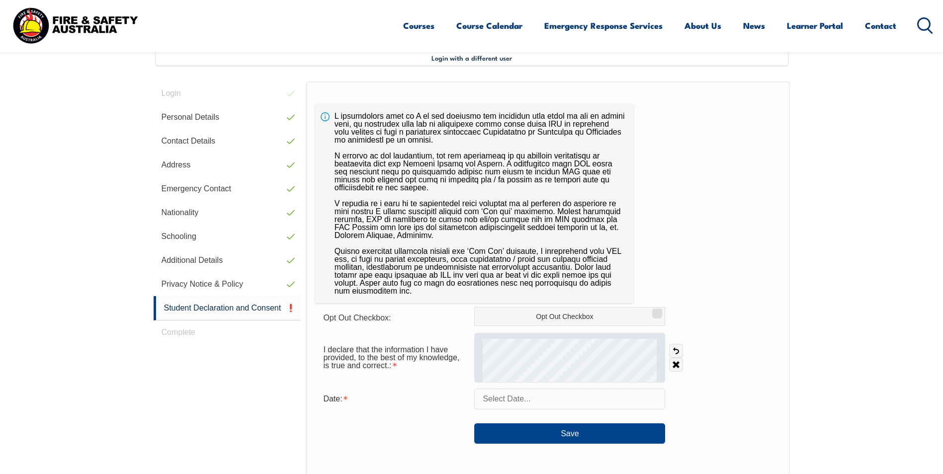
click at [566, 369] on div at bounding box center [569, 358] width 191 height 50
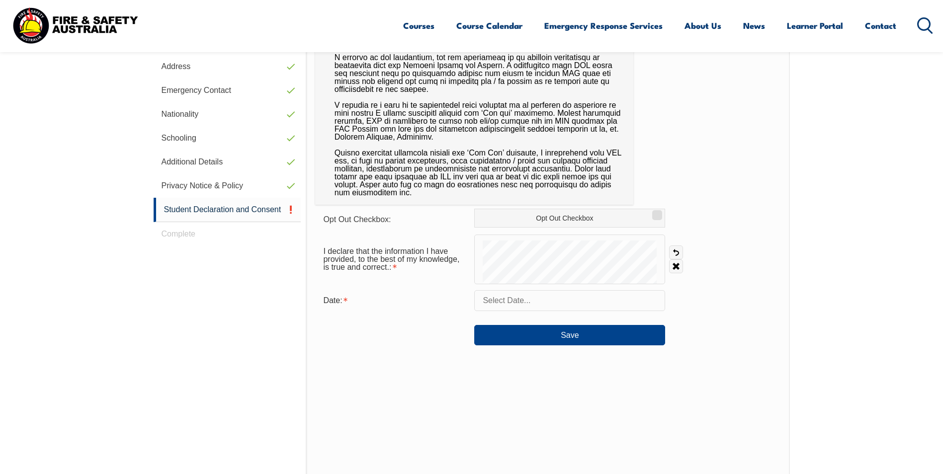
scroll to position [370, 0]
click at [531, 299] on input "text" at bounding box center [569, 299] width 191 height 21
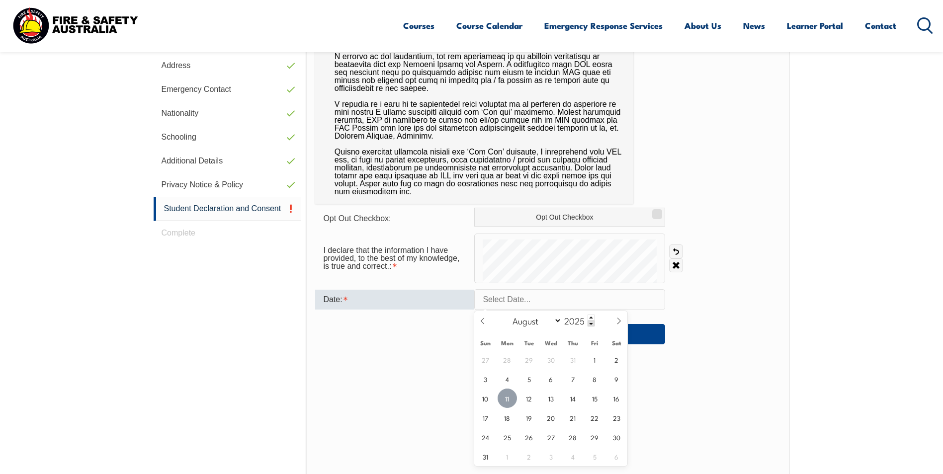
click at [508, 394] on span "11" at bounding box center [506, 398] width 19 height 19
type input "August 11, 2025"
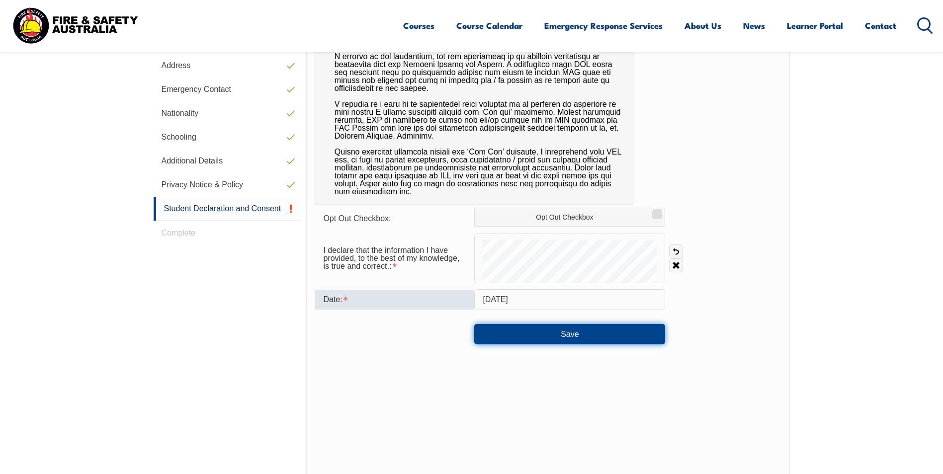
click at [582, 335] on button "Save" at bounding box center [569, 334] width 191 height 20
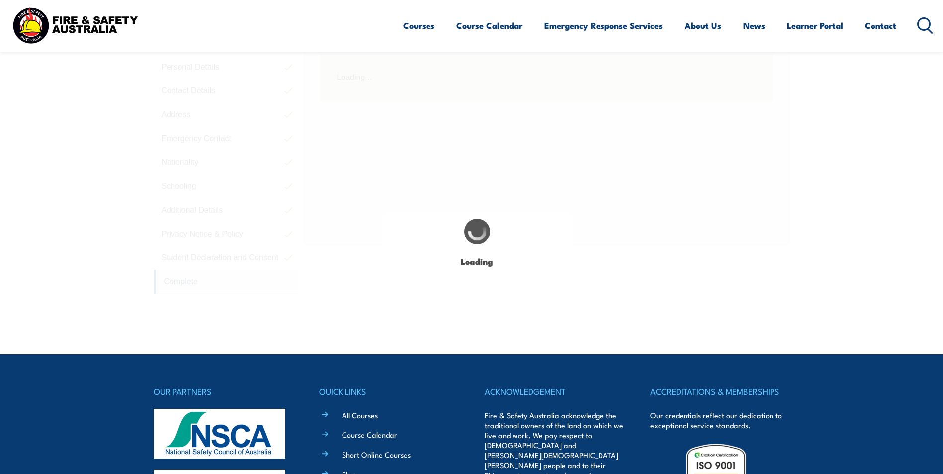
scroll to position [271, 0]
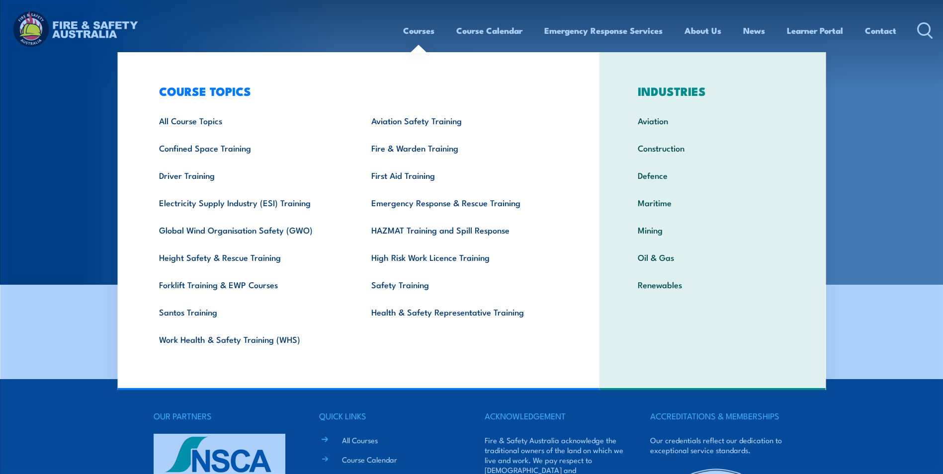
click at [883, 136] on section "Enrolment completed. Thank you." at bounding box center [471, 142] width 943 height 285
